Goal: Information Seeking & Learning: Learn about a topic

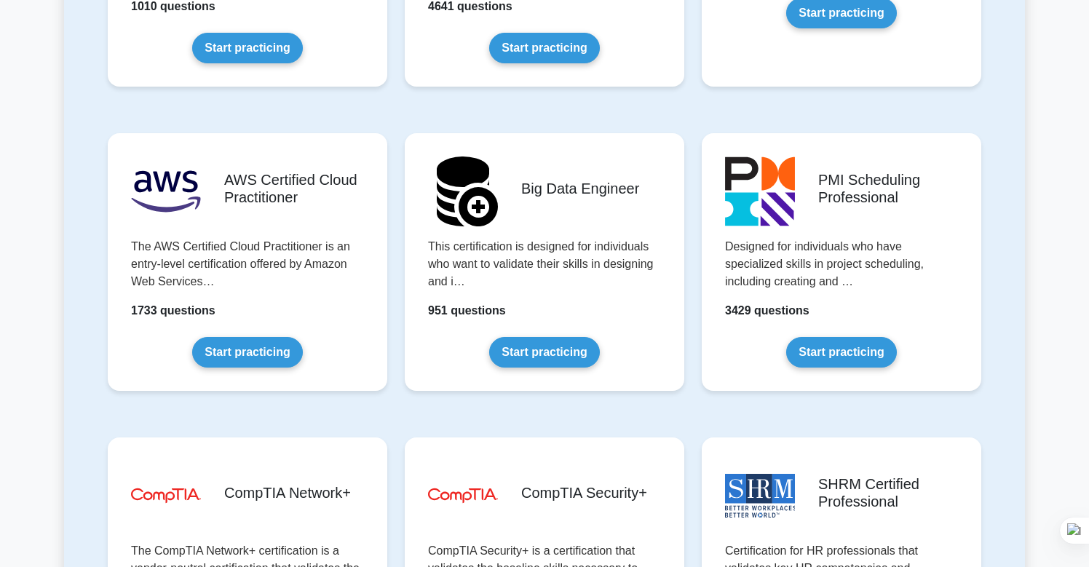
scroll to position [2330, 0]
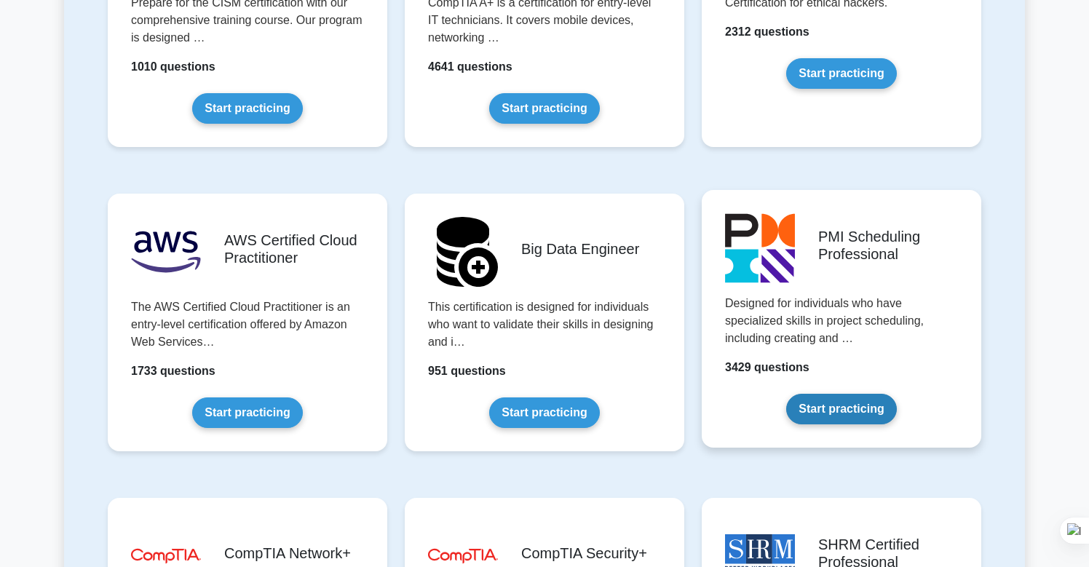
click at [797, 425] on link "Start practicing" at bounding box center [842, 409] width 110 height 31
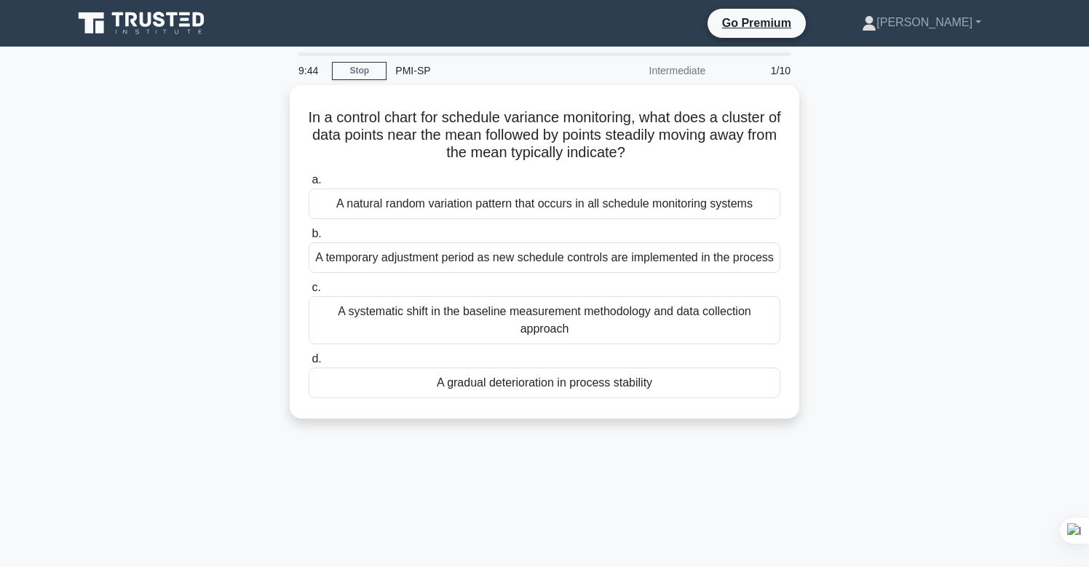
drag, startPoint x: 660, startPoint y: 160, endPoint x: 224, endPoint y: 111, distance: 439.0
click at [224, 111] on div "In a control chart for schedule variance monitoring, what does a cluster of dat…" at bounding box center [544, 260] width 961 height 351
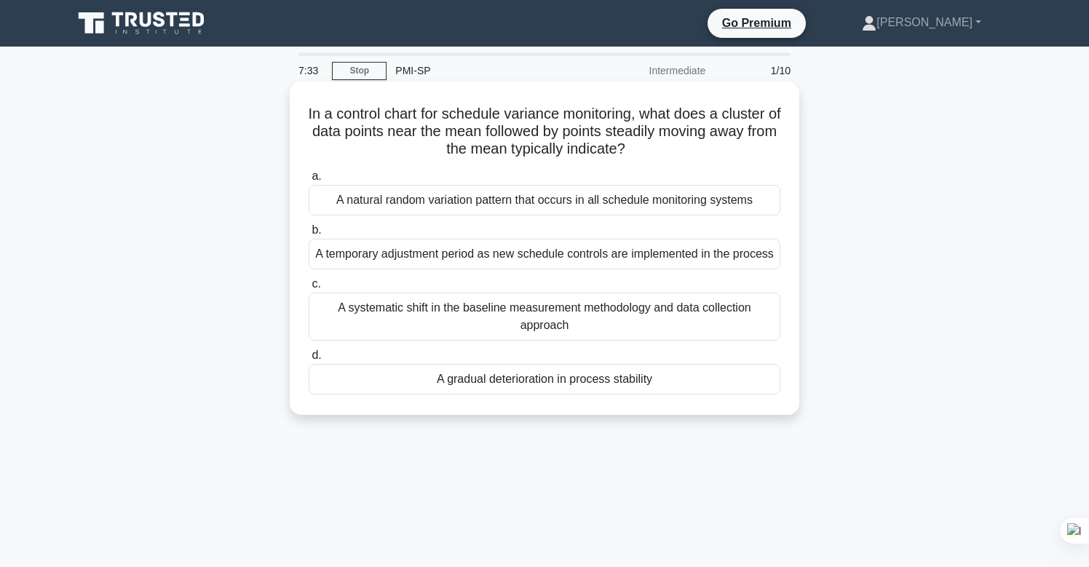
click at [446, 385] on div "A gradual deterioration in process stability" at bounding box center [545, 379] width 472 height 31
click at [309, 360] on input "d. A gradual deterioration in process stability" at bounding box center [309, 355] width 0 height 9
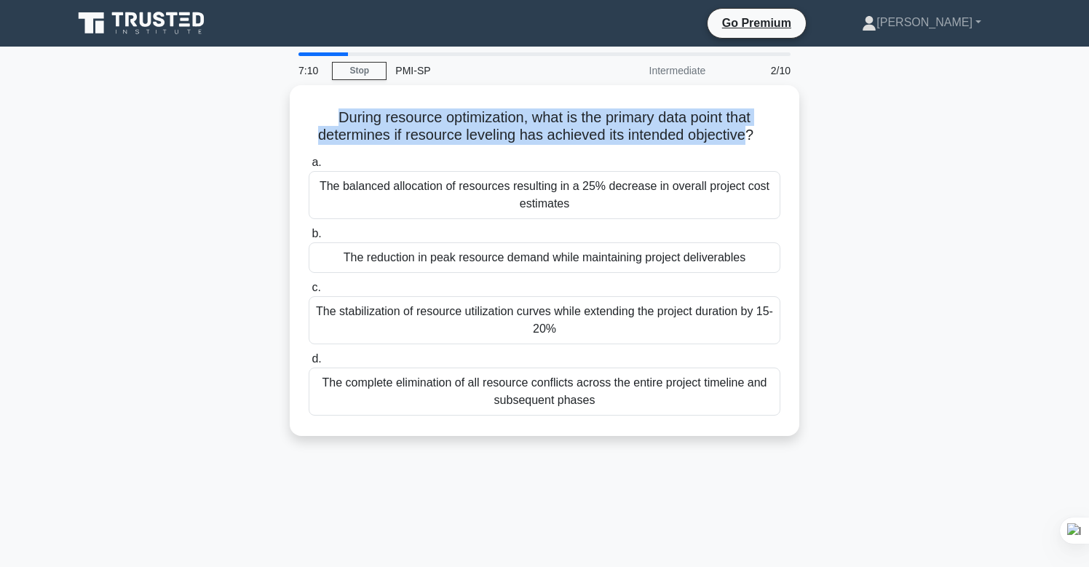
drag, startPoint x: 751, startPoint y: 141, endPoint x: 213, endPoint y: 88, distance: 540.0
click at [213, 88] on div "During resource optimization, what is the primary data point that determines if…" at bounding box center [544, 269] width 961 height 368
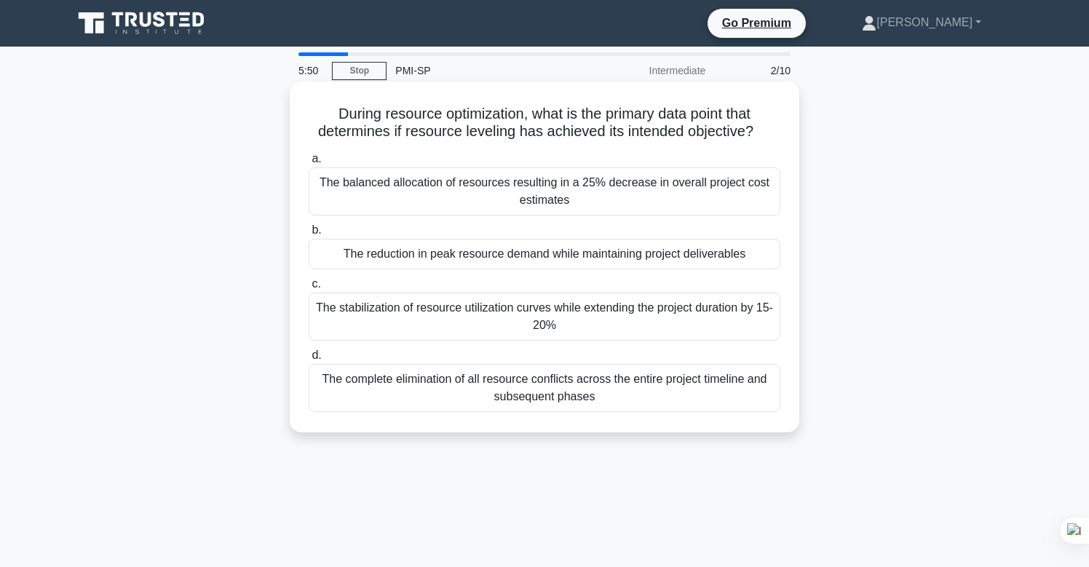
click at [357, 351] on label "d. The complete elimination of all resource conflicts across the entire project…" at bounding box center [545, 380] width 472 height 66
click at [309, 351] on input "d. The complete elimination of all resource conflicts across the entire project…" at bounding box center [309, 355] width 0 height 9
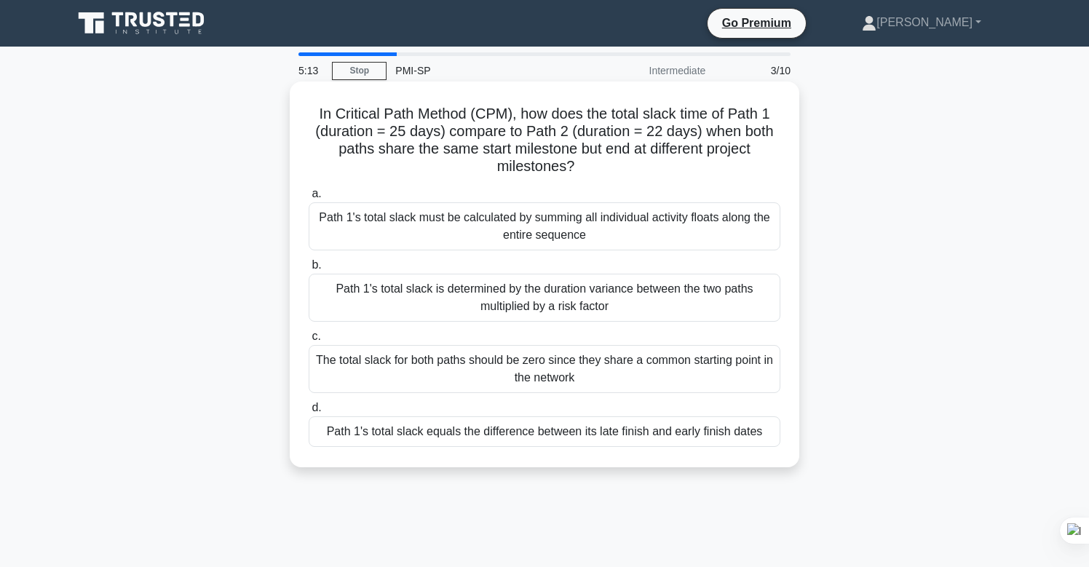
drag, startPoint x: 610, startPoint y: 162, endPoint x: 319, endPoint y: 108, distance: 295.5
click at [319, 108] on h5 "In Critical Path Method (CPM), how does the total slack time of Path 1 (duratio…" at bounding box center [544, 140] width 475 height 71
click at [554, 444] on div "Path 1's total slack equals the difference between its late finish and early fi…" at bounding box center [545, 432] width 472 height 31
click at [309, 413] on input "d. Path 1's total slack equals the difference between its late finish and early…" at bounding box center [309, 407] width 0 height 9
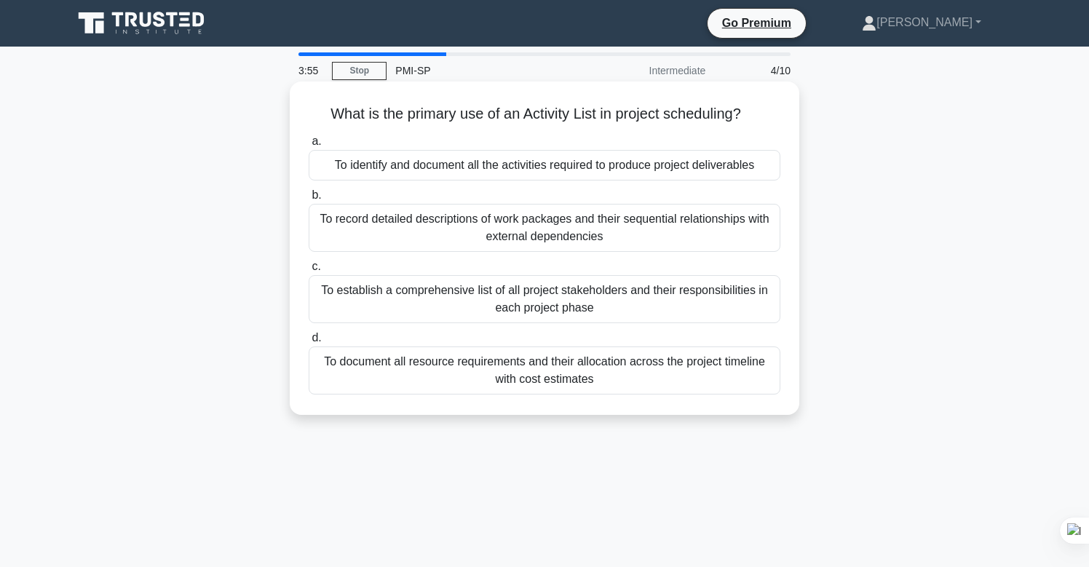
click at [698, 135] on label "a. To identify and document all the activities required to produce project deli…" at bounding box center [545, 157] width 472 height 48
click at [309, 137] on input "a. To identify and document all the activities required to produce project deli…" at bounding box center [309, 141] width 0 height 9
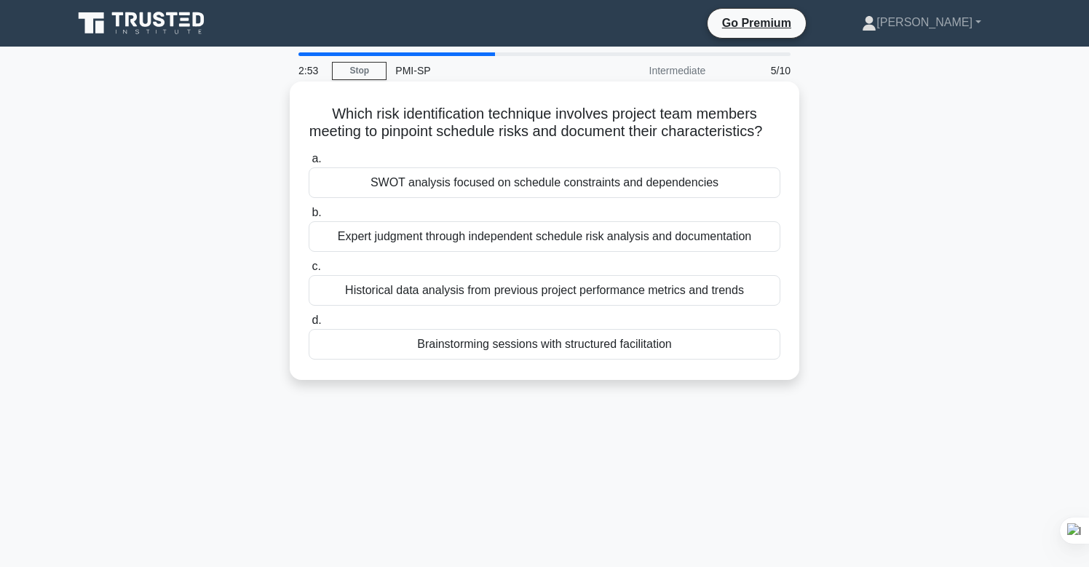
click at [599, 252] on div "Expert judgment through independent schedule risk analysis and documentation" at bounding box center [545, 236] width 472 height 31
click at [417, 252] on div "Expert judgment through independent schedule risk analysis and documentation" at bounding box center [545, 236] width 472 height 31
click at [309, 218] on input "b. Expert judgment through independent schedule risk analysis and documentation" at bounding box center [309, 212] width 0 height 9
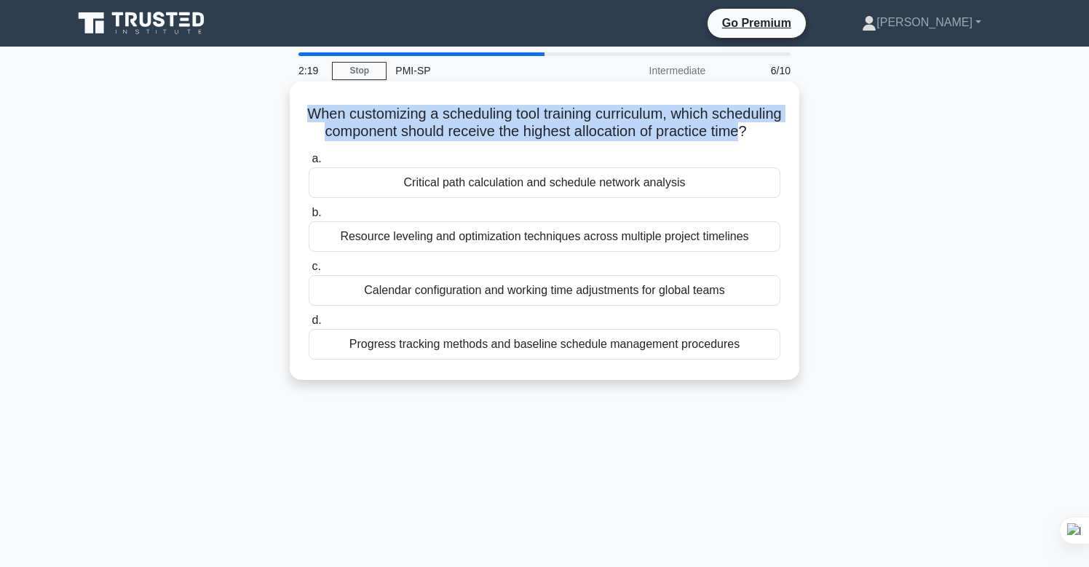
drag, startPoint x: 547, startPoint y: 142, endPoint x: 339, endPoint y: 112, distance: 209.7
click at [339, 112] on h5 "When customizing a scheduling tool training curriculum, which scheduling compon…" at bounding box center [544, 123] width 475 height 36
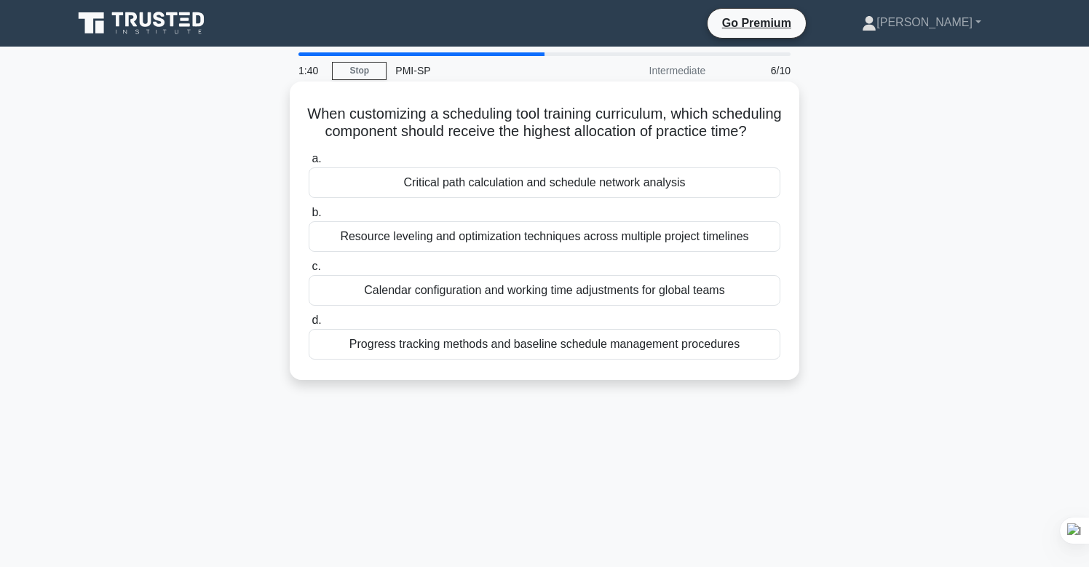
click at [639, 198] on div "Critical path calculation and schedule network analysis" at bounding box center [545, 182] width 472 height 31
click at [309, 164] on input "a. Critical path calculation and schedule network analysis" at bounding box center [309, 158] width 0 height 9
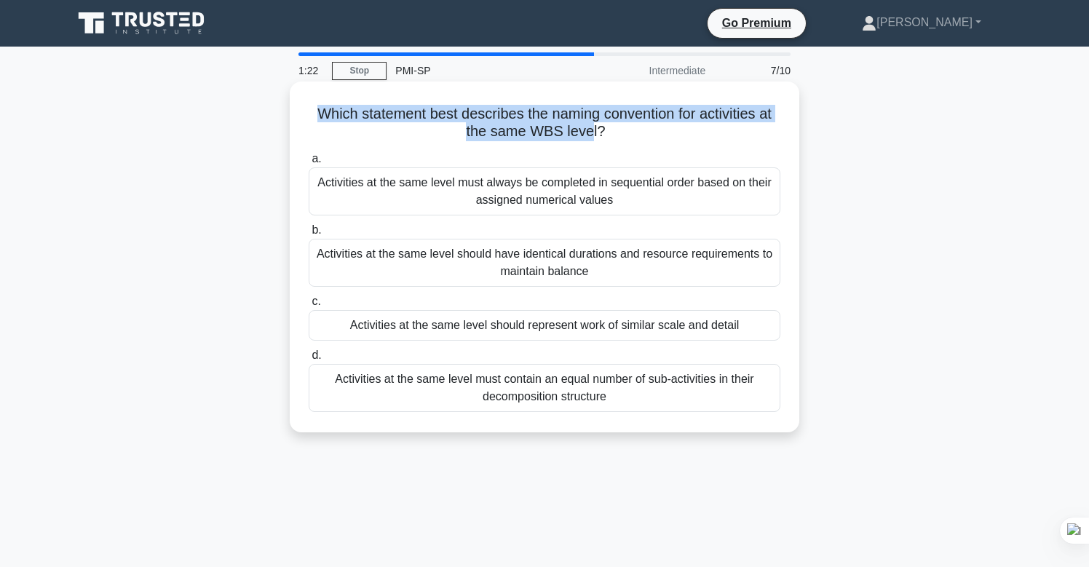
drag, startPoint x: 592, startPoint y: 133, endPoint x: 301, endPoint y: 117, distance: 291.7
click at [301, 117] on div "Which statement best describes the naming convention for activities at the same…" at bounding box center [545, 256] width 498 height 339
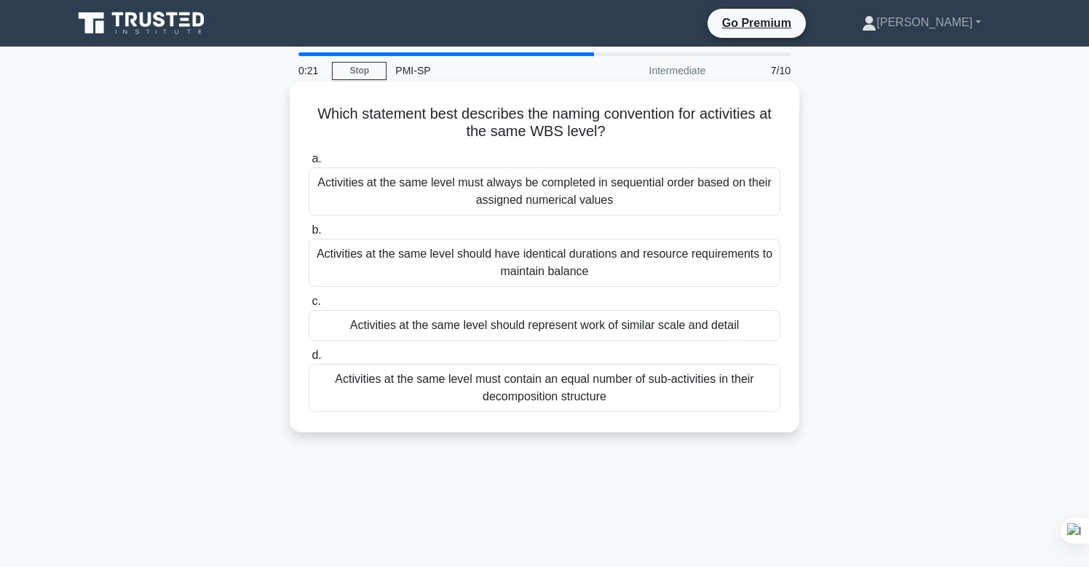
click at [422, 200] on div "Activities at the same level must always be completed in sequential order based…" at bounding box center [545, 191] width 472 height 48
click at [309, 164] on input "a. Activities at the same level must always be completed in sequential order ba…" at bounding box center [309, 158] width 0 height 9
